Goal: Task Accomplishment & Management: Manage account settings

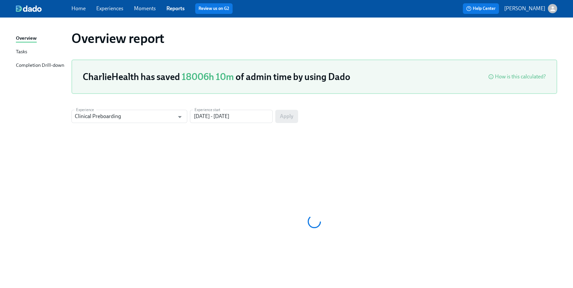
click at [73, 13] on div "Home Experiences Moments Reports Review us on G2" at bounding box center [193, 8] width 243 height 11
click at [73, 10] on link "Home" at bounding box center [79, 8] width 14 height 6
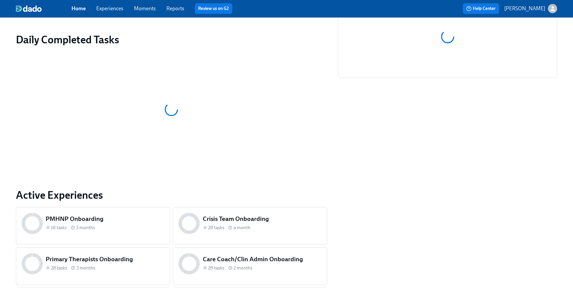
scroll to position [317, 0]
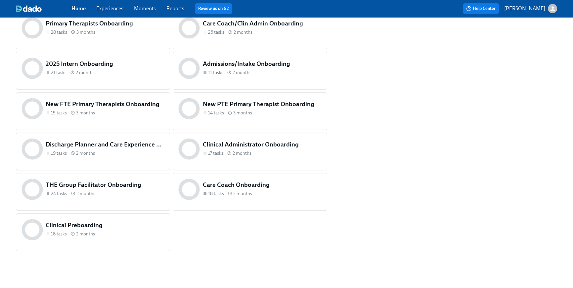
click at [155, 237] on div "Clinical Preboarding 18 tasks 2 months" at bounding box center [105, 230] width 122 height 20
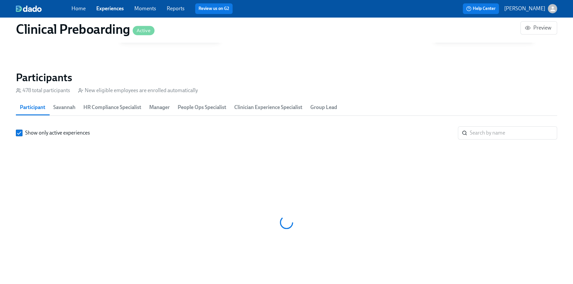
scroll to position [0, 8052]
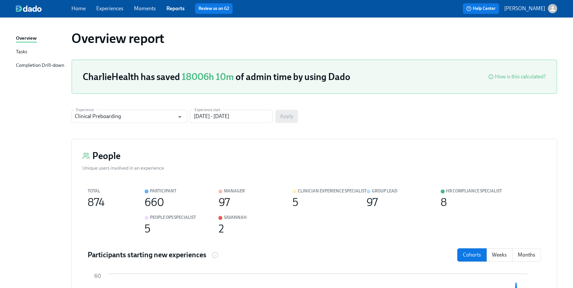
click at [80, 9] on link "Home" at bounding box center [79, 8] width 14 height 6
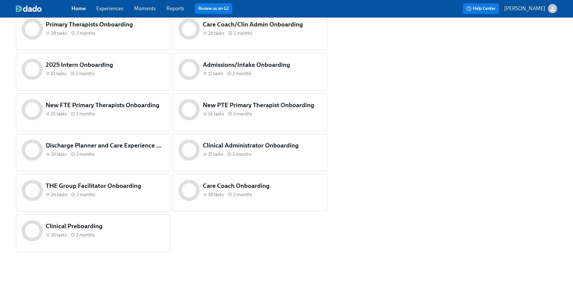
scroll to position [317, 0]
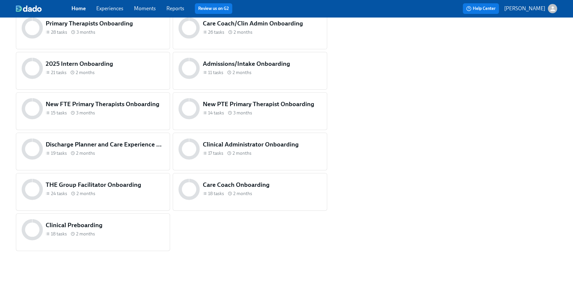
click at [121, 235] on div "18 tasks 2 months" at bounding box center [105, 234] width 119 height 6
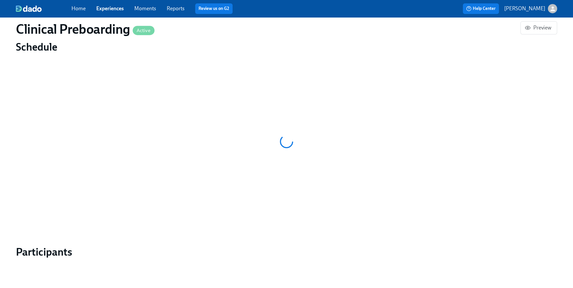
scroll to position [583, 0]
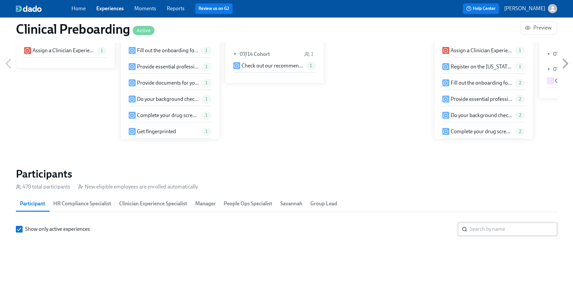
click at [501, 223] on input "search" at bounding box center [513, 229] width 87 height 13
click at [491, 223] on input "search" at bounding box center [513, 229] width 87 height 13
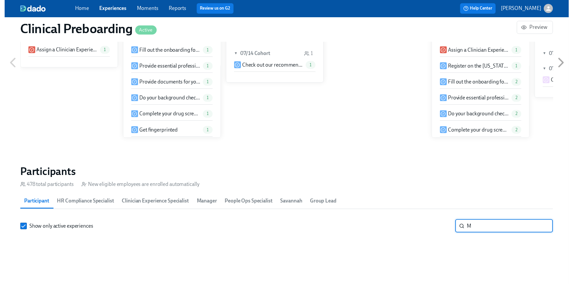
scroll to position [628, 0]
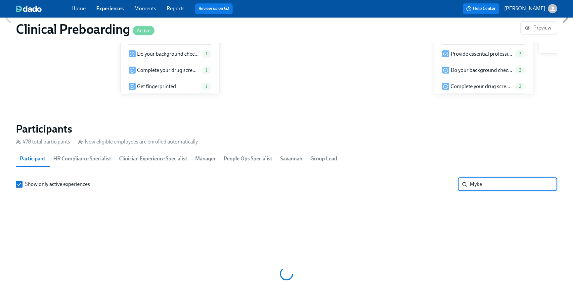
scroll to position [0, 8052]
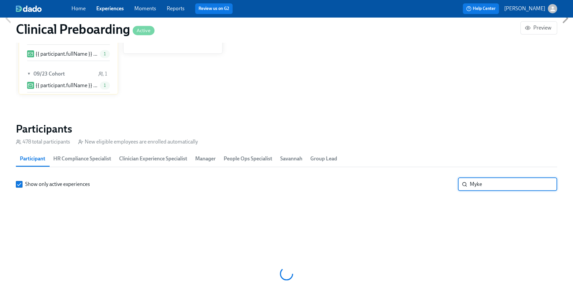
type input "Myke"
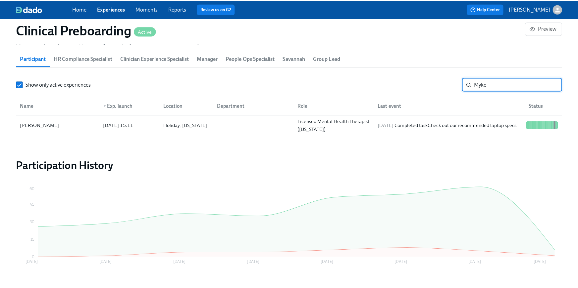
scroll to position [739, 0]
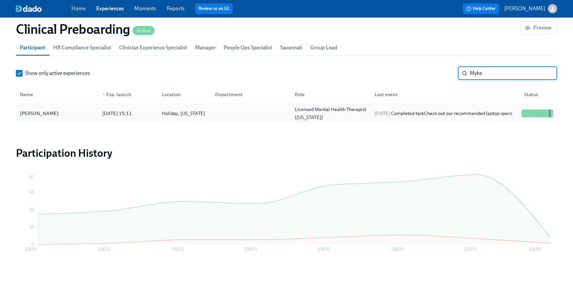
click at [340, 113] on div "Licensed Mental Health Therapist (Florida)" at bounding box center [330, 113] width 77 height 16
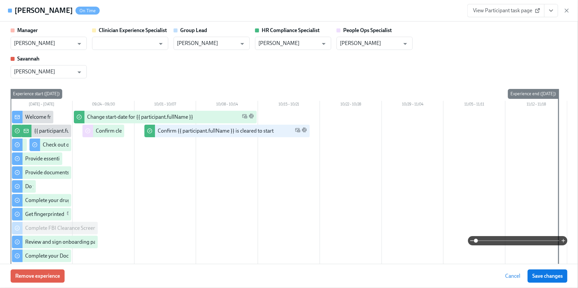
click at [554, 12] on button "View task page" at bounding box center [551, 10] width 14 height 13
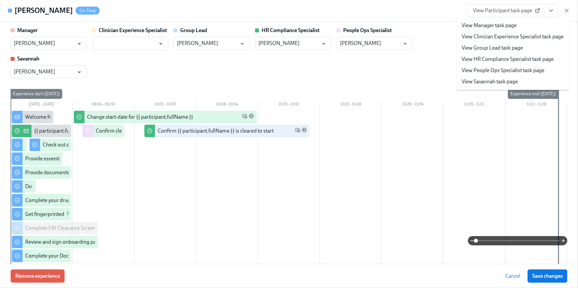
click at [541, 56] on link "View HR Compliance Specialist task page" at bounding box center [508, 59] width 92 height 7
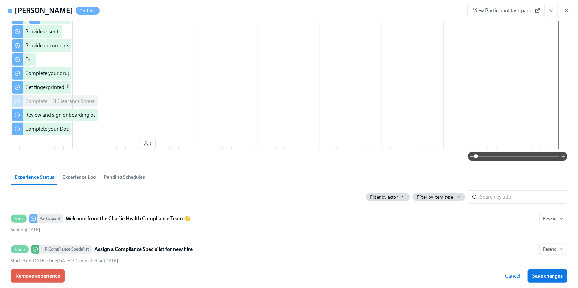
scroll to position [241, 0]
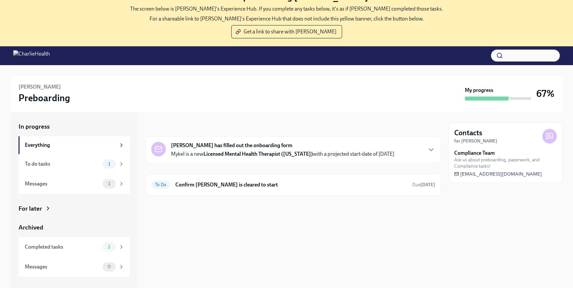
scroll to position [35, 0]
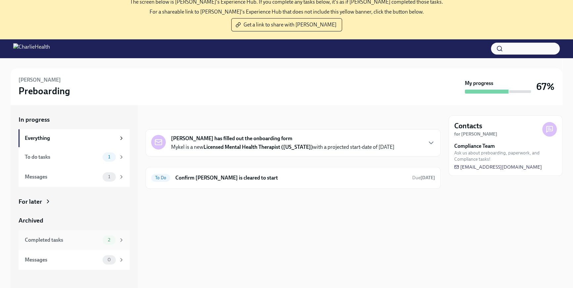
click at [51, 236] on div "Completed tasks 2" at bounding box center [75, 240] width 100 height 9
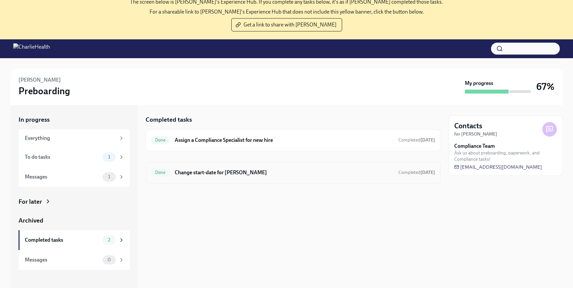
click at [231, 178] on div "Done Change start-date for Mykel Rietveld Completed 6 days ago" at bounding box center [293, 173] width 295 height 22
click at [252, 175] on h6 "Change start-date for Mykel Rietveld" at bounding box center [284, 172] width 219 height 7
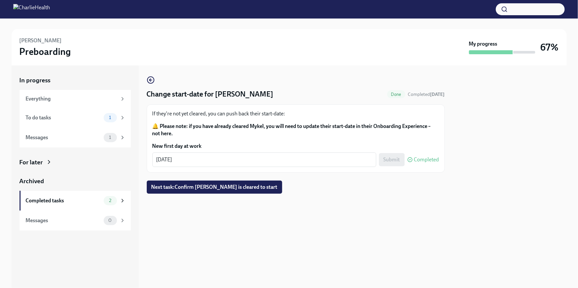
click at [42, 162] on div "For later" at bounding box center [32, 162] width 24 height 9
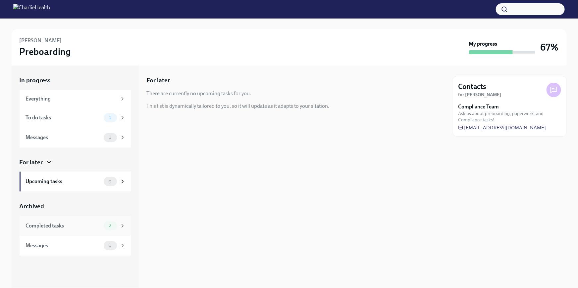
click at [61, 220] on div "Completed tasks 2" at bounding box center [75, 226] width 111 height 20
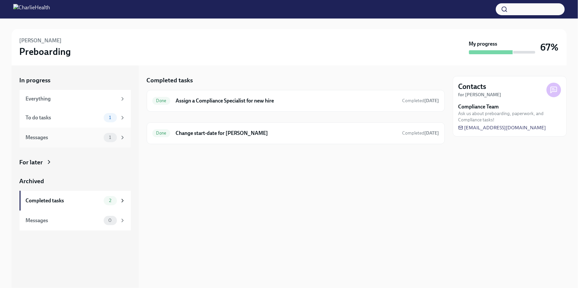
click at [58, 142] on div "Messages 1" at bounding box center [76, 137] width 100 height 9
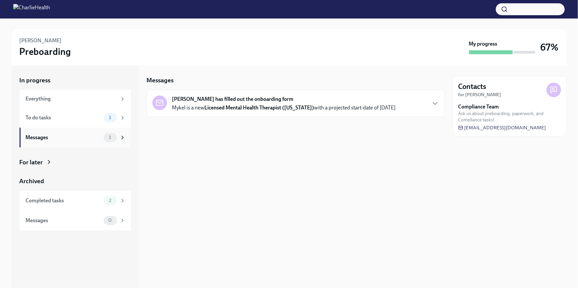
click at [67, 129] on div "Messages 1" at bounding box center [75, 138] width 111 height 20
click at [85, 120] on div "To do tasks" at bounding box center [63, 117] width 75 height 7
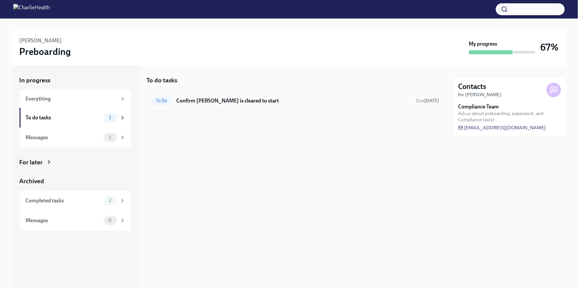
click at [346, 103] on h6 "Confirm Mykel Rietveld is cleared to start" at bounding box center [293, 100] width 234 height 7
